Goal: Find specific page/section: Find specific page/section

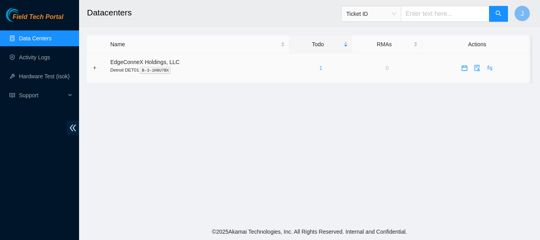
click at [320, 68] on link "1" at bounding box center [321, 68] width 3 height 6
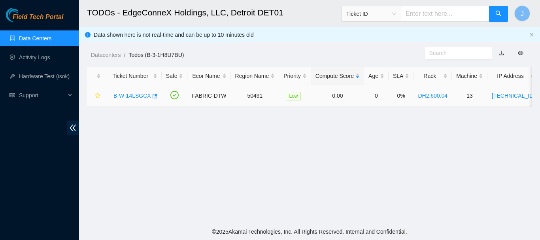
click at [138, 96] on link "B-W-14LSGCX" at bounding box center [132, 96] width 38 height 6
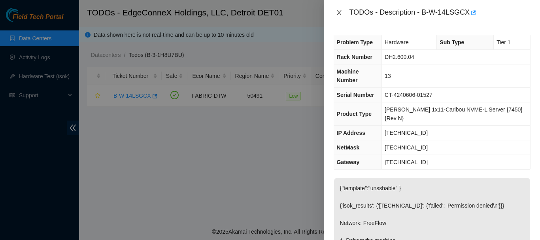
click at [342, 13] on icon "close" at bounding box center [339, 12] width 6 height 6
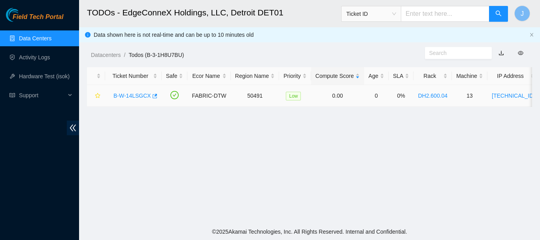
click at [135, 94] on link "B-W-14LSGCX" at bounding box center [132, 96] width 38 height 6
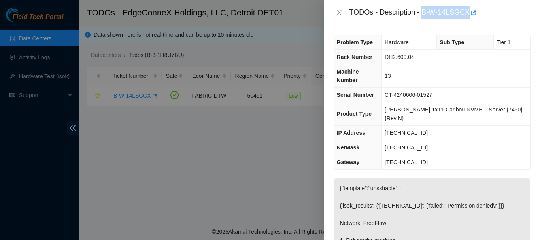
drag, startPoint x: 426, startPoint y: 12, endPoint x: 469, endPoint y: 13, distance: 42.7
click at [469, 13] on div "TODOs - Description - B-W-14LSGCX" at bounding box center [440, 12] width 181 height 13
copy div "B-W-14LSGCX"
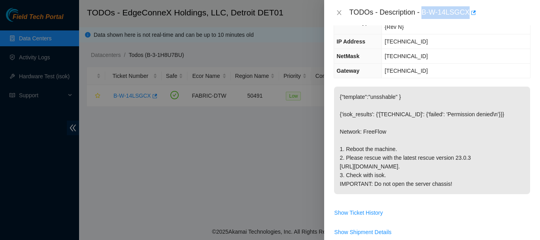
scroll to position [97, 0]
